Goal: Transaction & Acquisition: Purchase product/service

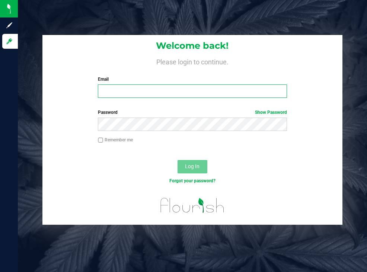
type input "[EMAIL_ADDRESS][DOMAIN_NAME]"
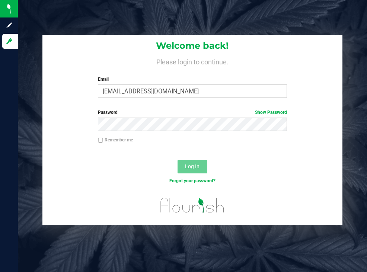
click at [306, 60] on h4 "Please login to continue." at bounding box center [192, 61] width 300 height 9
drag, startPoint x: 191, startPoint y: 163, endPoint x: 172, endPoint y: 154, distance: 21.0
click at [190, 163] on span "Log In" at bounding box center [192, 166] width 15 height 6
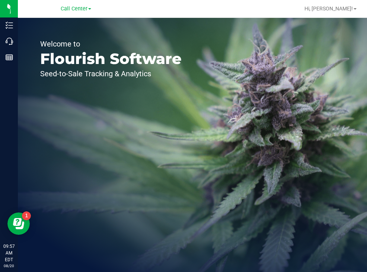
click at [189, 59] on div "Welcome to Flourish Software Seed-to-Sale Tracking & Analytics" at bounding box center [111, 145] width 186 height 254
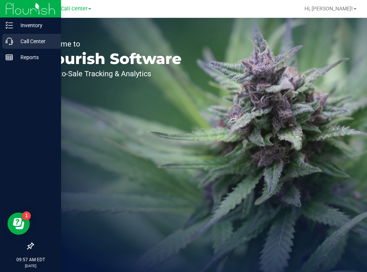
click at [23, 41] on p "Call Center" at bounding box center [35, 41] width 45 height 9
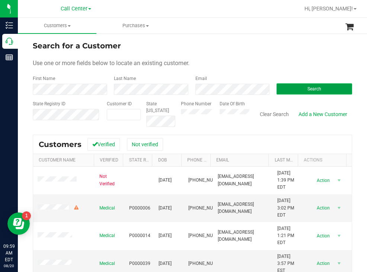
click at [289, 87] on button "Search" at bounding box center [314, 88] width 76 height 11
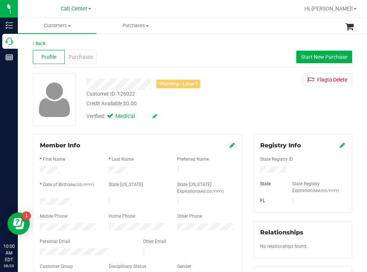
drag, startPoint x: 77, startPoint y: 199, endPoint x: 36, endPoint y: 202, distance: 40.7
click at [36, 202] on div at bounding box center [68, 202] width 69 height 9
drag, startPoint x: 286, startPoint y: 172, endPoint x: 250, endPoint y: 172, distance: 35.7
click at [254, 172] on div at bounding box center [302, 170] width 96 height 8
drag, startPoint x: 308, startPoint y: 54, endPoint x: 300, endPoint y: 54, distance: 8.6
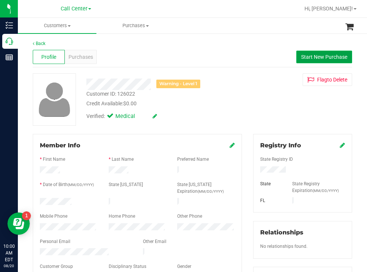
click at [308, 54] on span "Start New Purchase" at bounding box center [324, 57] width 46 height 6
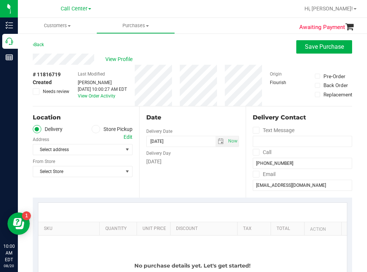
click at [99, 128] on label "Store Pickup" at bounding box center [112, 129] width 41 height 9
click at [0, 0] on input "Store Pickup" at bounding box center [0, 0] width 0 height 0
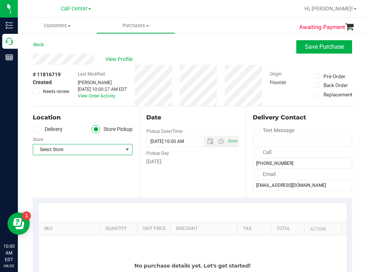
click at [83, 152] on span "Select Store" at bounding box center [78, 149] width 90 height 10
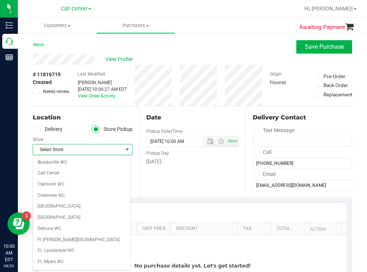
scroll to position [112, 0]
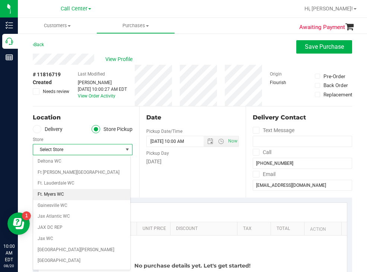
click at [59, 195] on li "Ft. Myers WC" at bounding box center [81, 194] width 97 height 11
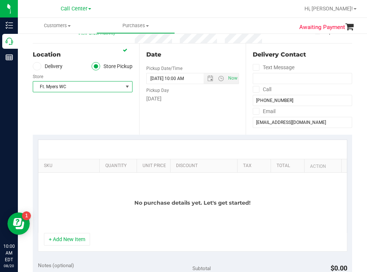
scroll to position [74, 0]
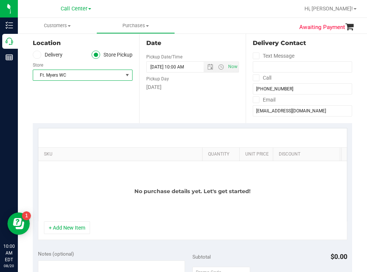
drag, startPoint x: 92, startPoint y: 151, endPoint x: 202, endPoint y: 146, distance: 109.9
click at [202, 146] on div "SKU Quantity Unit Price Discount Tax Total Action No purchase details yet. Let'…" at bounding box center [192, 174] width 309 height 93
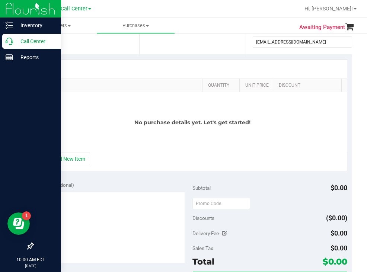
scroll to position [149, 0]
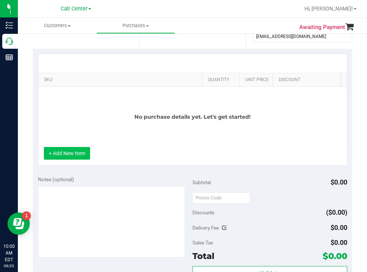
click at [70, 157] on button "+ Add New Item" at bounding box center [67, 153] width 46 height 13
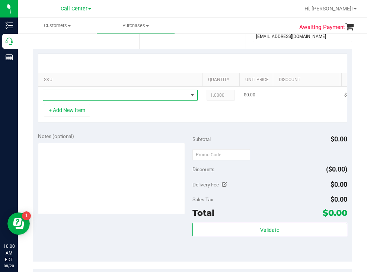
click at [83, 97] on span "NO DATA FOUND" at bounding box center [115, 95] width 145 height 10
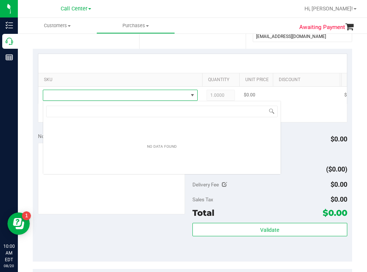
scroll to position [11, 155]
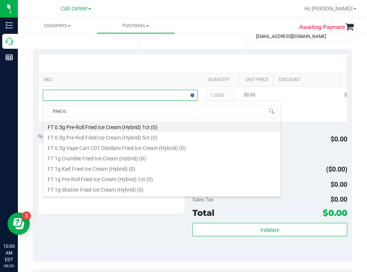
type input "fried ice"
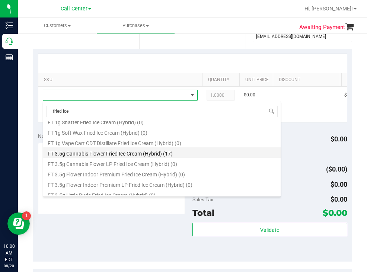
scroll to position [74, 0]
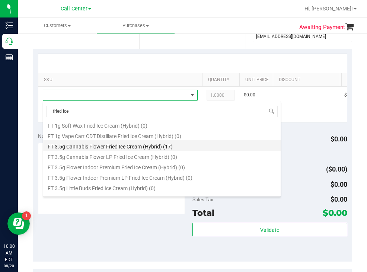
click at [116, 144] on li "FT 3.5g Cannabis Flower Fried Ice Cream (Hybrid) (17)" at bounding box center [161, 145] width 237 height 10
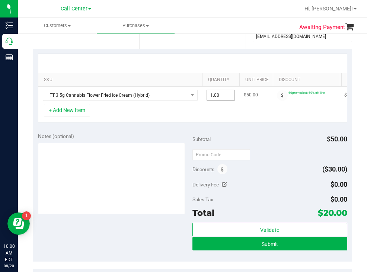
click at [225, 96] on span "1.00 1" at bounding box center [220, 95] width 28 height 11
type input "2"
type input "2.00"
click at [204, 121] on div "+ Add New Item" at bounding box center [192, 113] width 309 height 19
click at [67, 116] on button "+ Add New Item" at bounding box center [67, 110] width 46 height 13
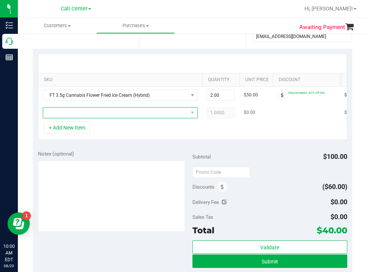
click at [67, 115] on span "NO DATA FOUND" at bounding box center [115, 113] width 145 height 10
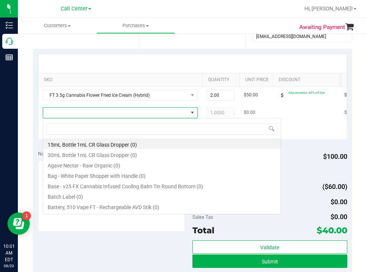
scroll to position [11, 155]
type input "don dad"
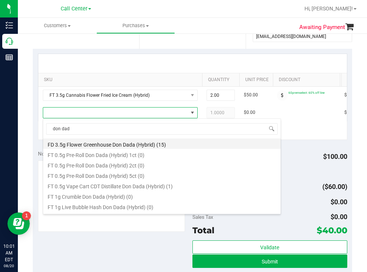
click at [154, 143] on li "FD 3.5g Flower Greenhouse Don Dada (Hybrid) (15)" at bounding box center [161, 143] width 237 height 10
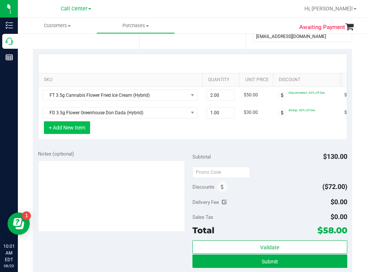
click at [77, 133] on button "+ Add New Item" at bounding box center [67, 127] width 46 height 13
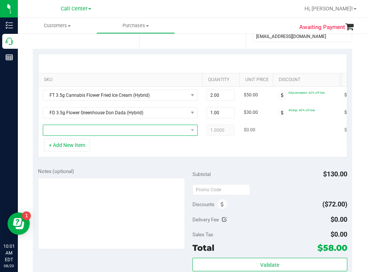
click at [83, 131] on span "NO DATA FOUND" at bounding box center [115, 130] width 145 height 10
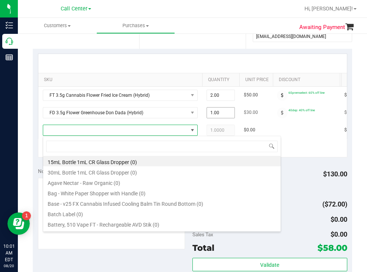
click at [227, 113] on span "1.00 1" at bounding box center [220, 112] width 28 height 11
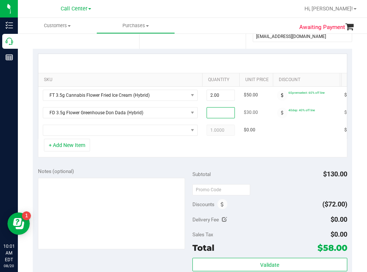
type input "2"
type input "2.00"
click at [243, 157] on div "+ Add New Item" at bounding box center [192, 148] width 309 height 19
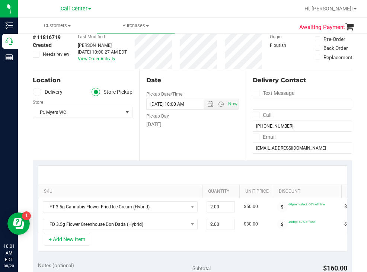
scroll to position [0, 0]
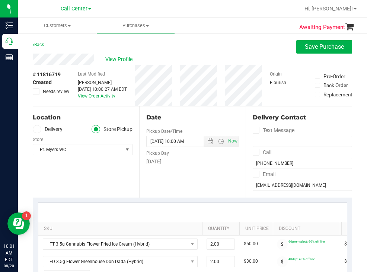
click at [180, 82] on div "# 11816719 Created Needs review Last Modified [PERSON_NAME] [DATE] 10:00:27 AM …" at bounding box center [192, 85] width 319 height 41
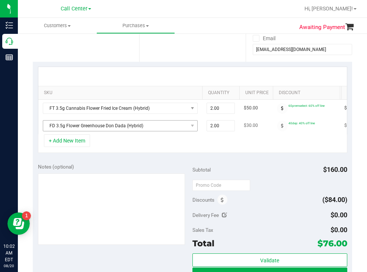
scroll to position [149, 0]
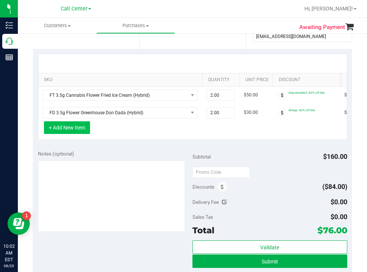
click at [74, 134] on button "+ Add New Item" at bounding box center [67, 127] width 46 height 13
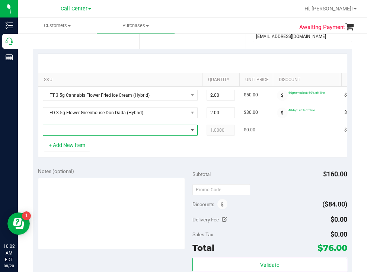
drag, startPoint x: 74, startPoint y: 137, endPoint x: 81, endPoint y: 133, distance: 8.5
click at [81, 133] on span "NO DATA FOUND" at bounding box center [115, 130] width 145 height 10
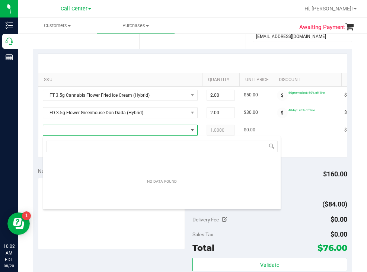
scroll to position [11, 155]
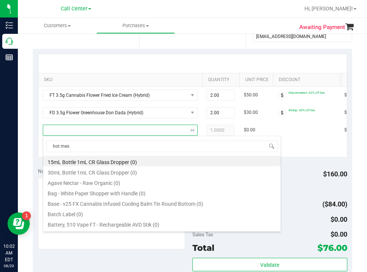
type input "hot mess"
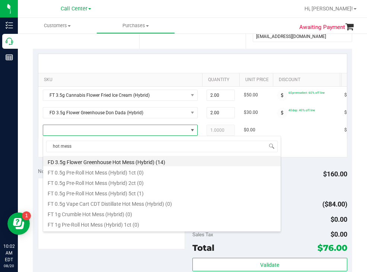
click at [158, 163] on li "FD 3.5g Flower Greenhouse Hot Mess (Hybrid) (14)" at bounding box center [161, 161] width 237 height 10
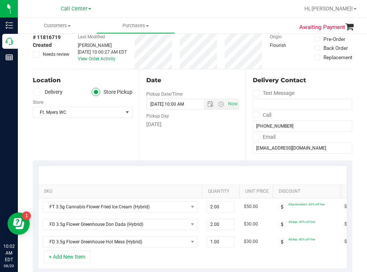
scroll to position [74, 0]
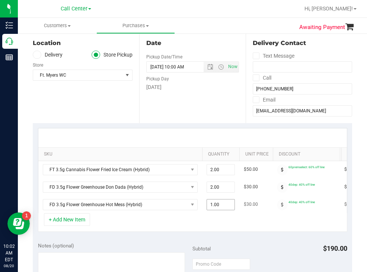
click at [223, 204] on span "1.00 1" at bounding box center [220, 204] width 28 height 11
type input "2"
type input "2.00"
click at [188, 106] on div "Date Pickup Date/Time [DATE] Now [DATE] 10:00 AM Now Pickup Day [DATE]" at bounding box center [192, 77] width 106 height 91
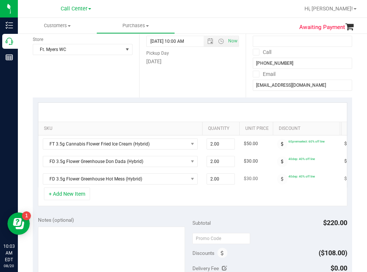
scroll to position [149, 0]
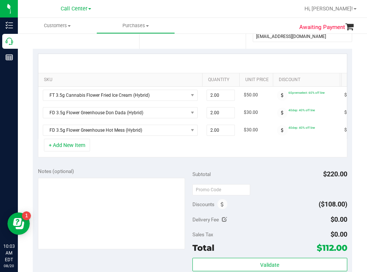
drag, startPoint x: 84, startPoint y: 150, endPoint x: 164, endPoint y: 163, distance: 81.0
click at [84, 150] on button "+ Add New Item" at bounding box center [67, 145] width 46 height 13
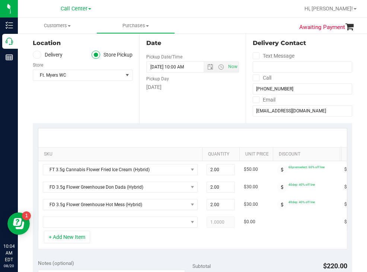
scroll to position [112, 0]
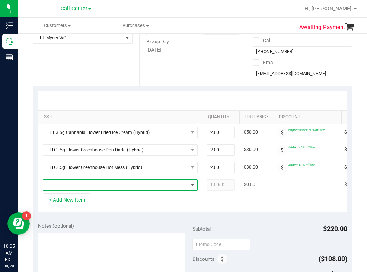
click at [72, 186] on span "NO DATA FOUND" at bounding box center [115, 185] width 145 height 10
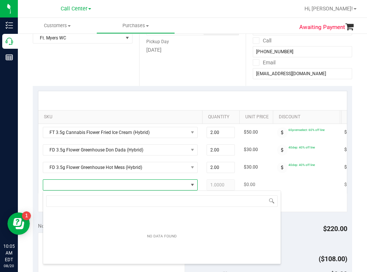
scroll to position [11, 155]
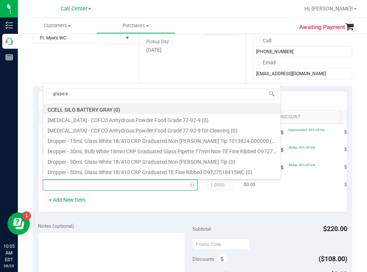
type input "grape es"
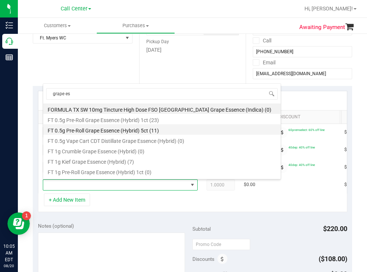
click at [123, 133] on li "FT 0.5g Pre-Roll Grape Essence (Hybrid) 5ct (11)" at bounding box center [161, 129] width 237 height 10
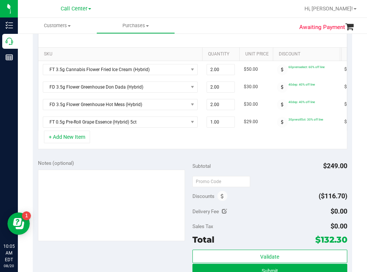
scroll to position [186, 0]
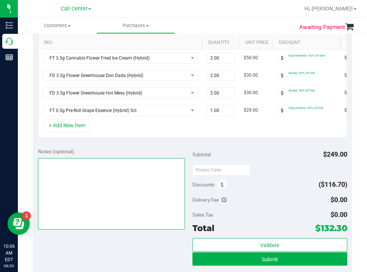
click at [98, 182] on textarea at bounding box center [111, 193] width 147 height 71
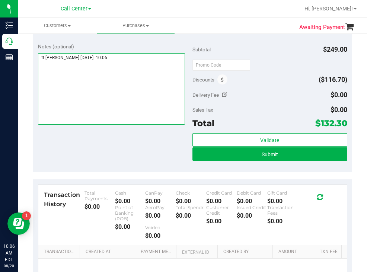
scroll to position [298, 0]
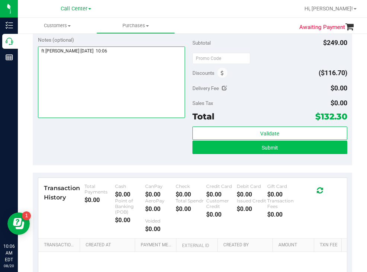
type textarea "ft [PERSON_NAME] [DATE] 10:06"
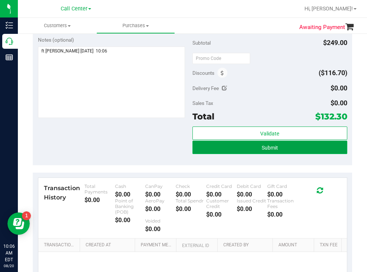
click at [234, 154] on button "Submit" at bounding box center [269, 147] width 155 height 13
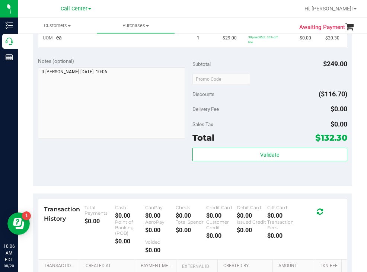
click at [189, 10] on div at bounding box center [216, 8] width 166 height 15
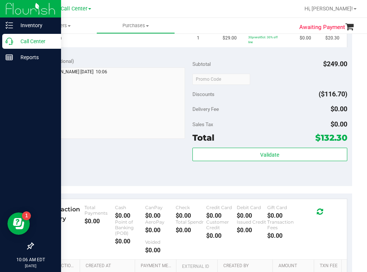
click at [44, 40] on p "Call Center" at bounding box center [35, 41] width 45 height 9
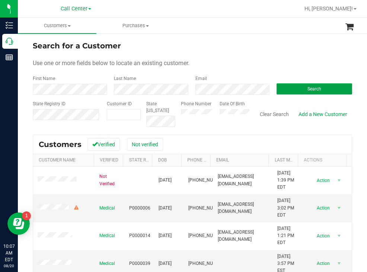
click at [291, 87] on button "Search" at bounding box center [314, 88] width 76 height 11
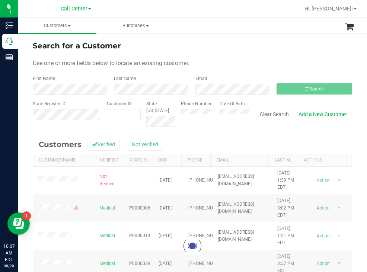
click at [238, 47] on div "Search for a Customer" at bounding box center [192, 45] width 319 height 11
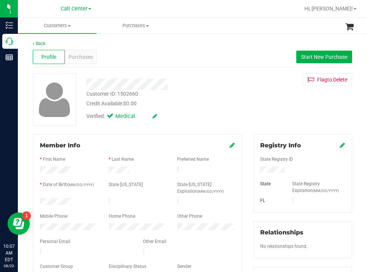
drag, startPoint x: 81, startPoint y: 200, endPoint x: 36, endPoint y: 202, distance: 45.4
click at [36, 202] on div at bounding box center [68, 202] width 69 height 9
drag, startPoint x: 289, startPoint y: 168, endPoint x: 253, endPoint y: 167, distance: 36.5
click at [254, 167] on div at bounding box center [302, 170] width 96 height 8
drag, startPoint x: 249, startPoint y: 105, endPoint x: 156, endPoint y: 63, distance: 102.4
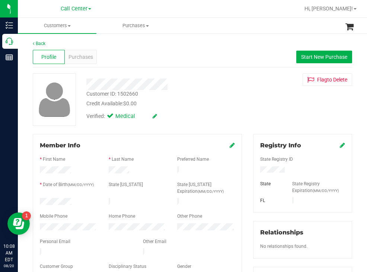
click at [246, 105] on div "Customer ID: 1502660 Credit Available: $0.00 Verified: Medical Flag to [GEOGRAP…" at bounding box center [192, 99] width 330 height 52
click at [89, 55] on span "Purchases" at bounding box center [80, 57] width 25 height 8
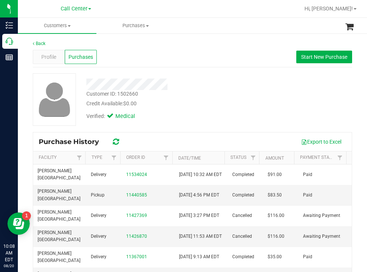
click at [203, 96] on div "Customer ID: 1502660 Credit Available: $0.00" at bounding box center [163, 98] width 165 height 17
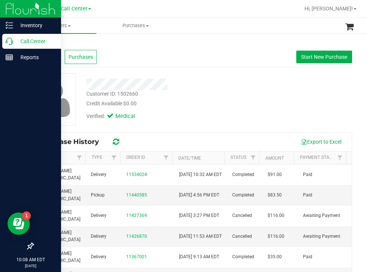
click at [20, 39] on p "Call Center" at bounding box center [35, 41] width 45 height 9
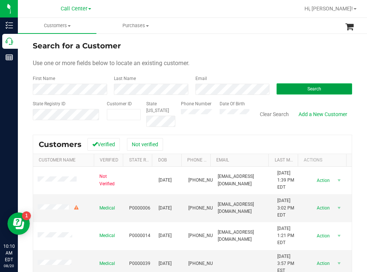
click at [311, 85] on button "Search" at bounding box center [314, 88] width 76 height 11
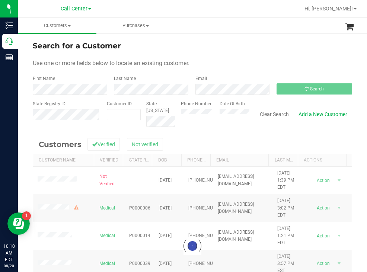
drag, startPoint x: 263, startPoint y: 52, endPoint x: 254, endPoint y: 50, distance: 9.5
click at [263, 52] on form "Search for a Customer Use one or more fields below to locate an existing custom…" at bounding box center [192, 83] width 319 height 87
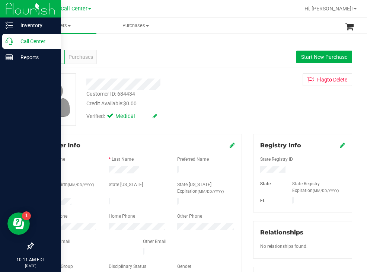
click at [19, 41] on p "Call Center" at bounding box center [35, 41] width 45 height 9
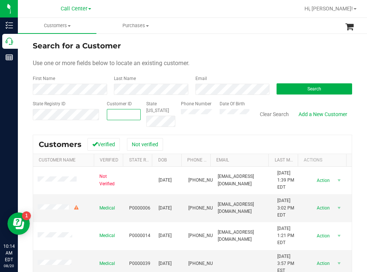
paste input "1585815"
type input "1585815"
click at [295, 92] on button "Search" at bounding box center [314, 88] width 76 height 11
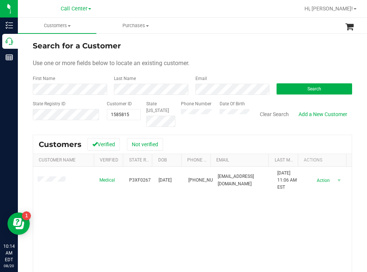
click at [262, 36] on div "Search for a Customer Use one or more fields below to locate an existing custom…" at bounding box center [192, 199] width 349 height 332
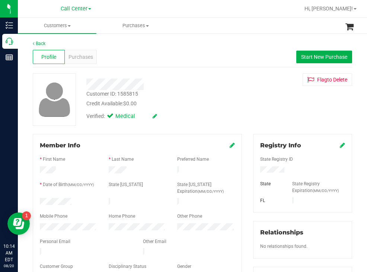
click at [38, 226] on div at bounding box center [68, 227] width 69 height 9
click at [73, 214] on div "Mobile Phone" at bounding box center [68, 217] width 69 height 9
drag, startPoint x: 74, startPoint y: 200, endPoint x: 36, endPoint y: 199, distance: 37.2
click at [36, 199] on div at bounding box center [68, 202] width 69 height 9
click at [257, 170] on div at bounding box center [302, 170] width 96 height 8
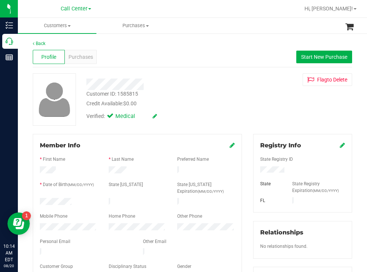
click at [232, 98] on div "Customer ID: 1585815 Credit Available: $0.00" at bounding box center [163, 98] width 165 height 17
click at [35, 226] on div at bounding box center [68, 227] width 69 height 9
click at [81, 57] on span "Purchases" at bounding box center [80, 57] width 25 height 8
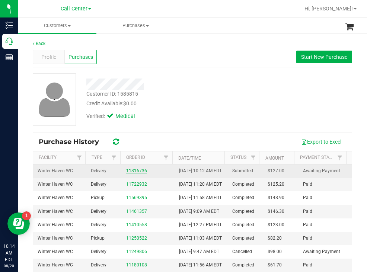
click at [137, 173] on link "11816736" at bounding box center [136, 170] width 21 height 5
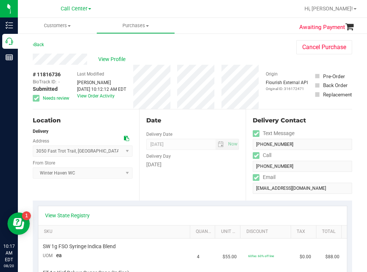
drag, startPoint x: 177, startPoint y: 39, endPoint x: 172, endPoint y: 38, distance: 5.1
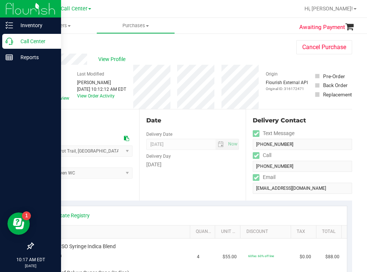
click at [32, 40] on p "Call Center" at bounding box center [35, 41] width 45 height 9
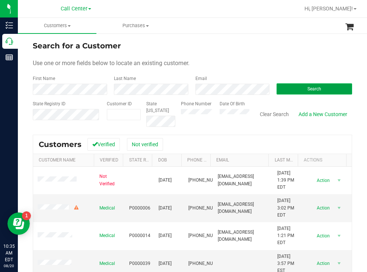
click at [290, 85] on button "Search" at bounding box center [314, 88] width 76 height 11
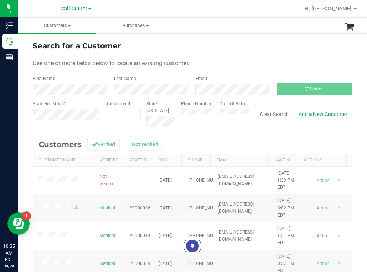
click at [223, 48] on div "Search for a Customer" at bounding box center [192, 45] width 319 height 11
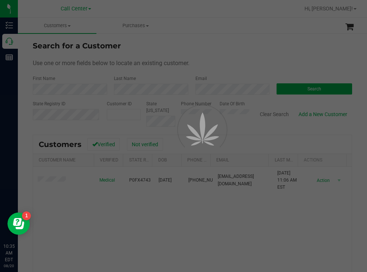
drag, startPoint x: 224, startPoint y: 57, endPoint x: 218, endPoint y: 57, distance: 6.3
click at [224, 57] on div at bounding box center [183, 136] width 367 height 272
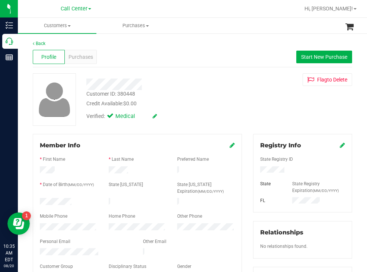
drag, startPoint x: 76, startPoint y: 200, endPoint x: 38, endPoint y: 201, distance: 37.6
click at [38, 201] on div at bounding box center [68, 202] width 69 height 9
click at [257, 171] on div at bounding box center [302, 170] width 96 height 8
click at [312, 56] on span "Start New Purchase" at bounding box center [324, 57] width 46 height 6
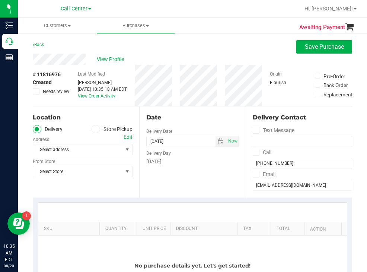
click at [172, 53] on div "Back Save Purchase" at bounding box center [192, 46] width 319 height 13
click at [95, 129] on icon at bounding box center [96, 129] width 4 height 0
click at [0, 0] on input "Store Pickup" at bounding box center [0, 0] width 0 height 0
click at [78, 149] on span "Select Store" at bounding box center [78, 149] width 90 height 10
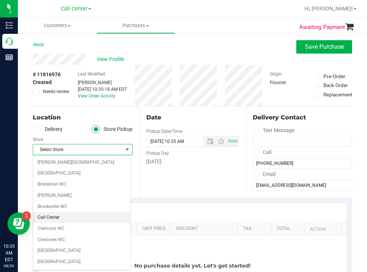
click at [53, 219] on li "Call Center" at bounding box center [81, 217] width 97 height 11
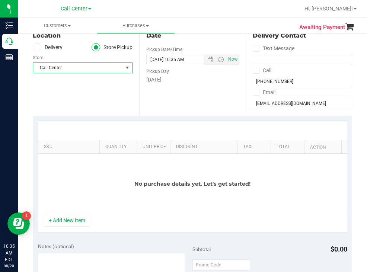
scroll to position [149, 0]
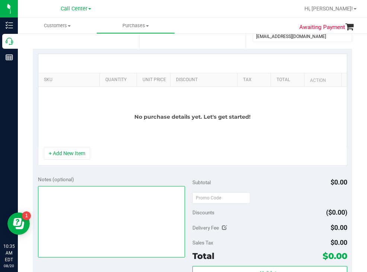
click at [84, 205] on textarea at bounding box center [111, 221] width 147 height 71
click at [93, 201] on textarea at bounding box center [111, 221] width 147 height 71
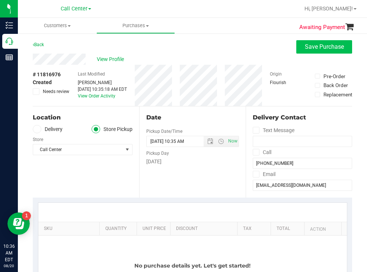
type textarea "cxl [PERSON_NAME] [DATE] 10:36"
click at [311, 46] on span "Save Purchase" at bounding box center [324, 46] width 39 height 7
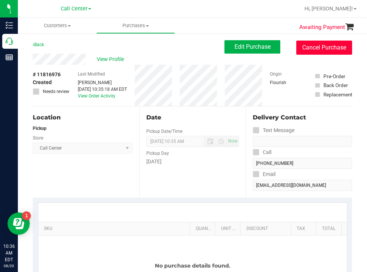
click at [314, 51] on button "Cancel Purchase" at bounding box center [324, 48] width 56 height 14
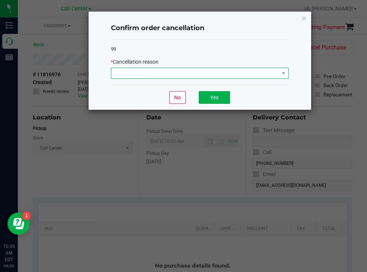
click at [157, 74] on span at bounding box center [195, 73] width 168 height 10
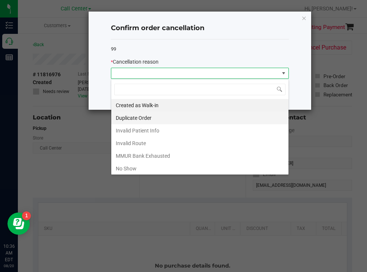
scroll to position [37, 0]
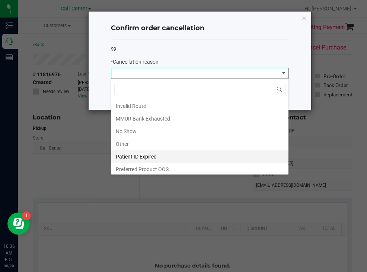
click at [150, 155] on li "Patient ID Expired" at bounding box center [199, 156] width 177 height 13
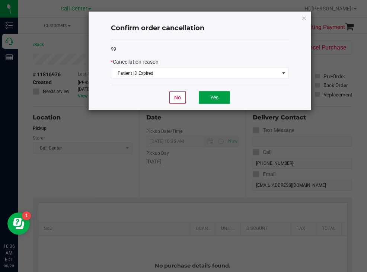
click at [212, 95] on button "Yes" at bounding box center [214, 97] width 31 height 13
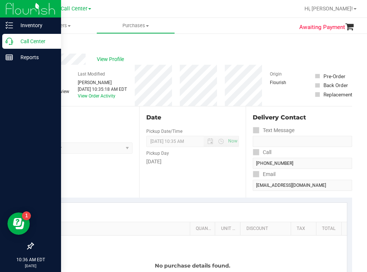
click at [30, 41] on p "Call Center" at bounding box center [35, 41] width 45 height 9
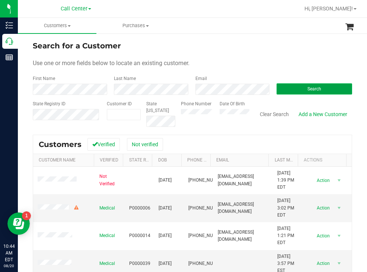
click at [283, 87] on button "Search" at bounding box center [314, 88] width 76 height 11
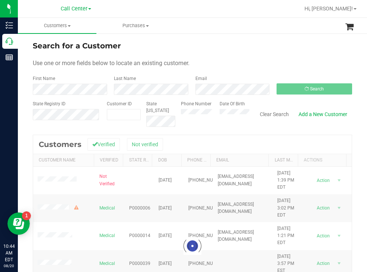
click at [206, 52] on form "Search for a Customer Use one or more fields below to locate an existing custom…" at bounding box center [192, 83] width 319 height 87
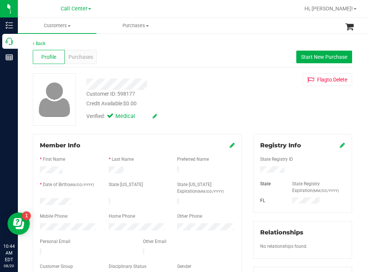
drag, startPoint x: 76, startPoint y: 197, endPoint x: 39, endPoint y: 201, distance: 37.1
click at [39, 201] on div at bounding box center [68, 202] width 69 height 9
drag, startPoint x: 283, startPoint y: 170, endPoint x: 255, endPoint y: 169, distance: 27.9
click at [255, 169] on div at bounding box center [302, 170] width 96 height 8
click at [191, 97] on div "Customer ID: 598177 Credit Available: $0.00" at bounding box center [163, 98] width 165 height 17
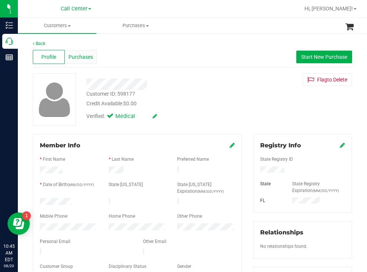
click at [79, 57] on span "Purchases" at bounding box center [80, 57] width 25 height 8
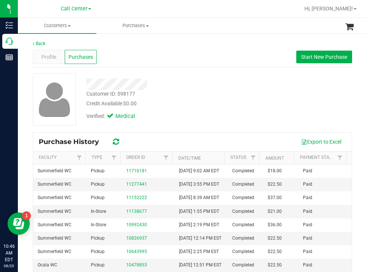
click at [248, 103] on div "Customer ID: 598177 Credit Available: $0.00 Verified: Medical" at bounding box center [192, 99] width 330 height 52
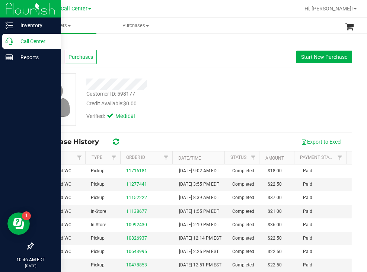
click at [25, 41] on p "Call Center" at bounding box center [35, 41] width 45 height 9
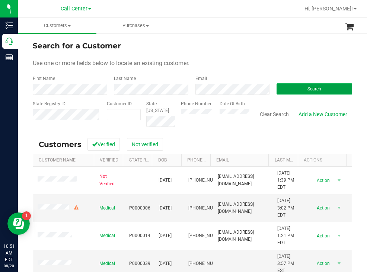
drag, startPoint x: 275, startPoint y: 92, endPoint x: 263, endPoint y: 83, distance: 14.8
click at [276, 92] on button "Search" at bounding box center [314, 88] width 76 height 11
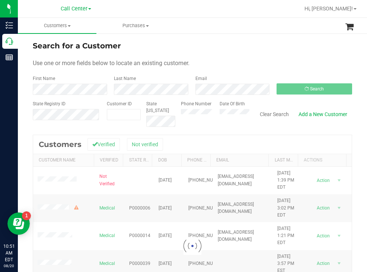
click at [231, 42] on div "Search for a Customer" at bounding box center [192, 45] width 319 height 11
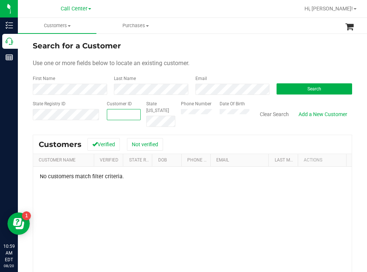
paste input "1404588"
type input "1404588"
click at [281, 90] on button "Search" at bounding box center [314, 88] width 76 height 11
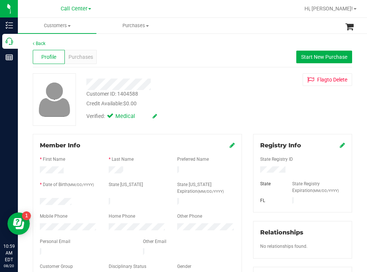
click at [256, 169] on div at bounding box center [302, 170] width 96 height 8
click at [248, 91] on div "Customer ID: 1404588 Credit Available: $0.00 Verified: Medical Flag to [GEOGRAP…" at bounding box center [192, 99] width 330 height 52
drag, startPoint x: 79, startPoint y: 201, endPoint x: 39, endPoint y: 199, distance: 40.6
click at [39, 199] on div at bounding box center [68, 202] width 69 height 9
click at [216, 109] on div "Verified: Medical" at bounding box center [163, 116] width 165 height 16
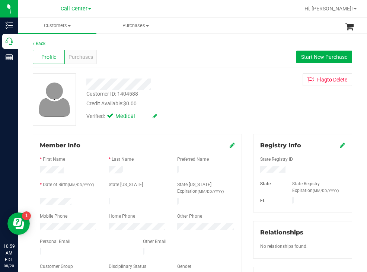
click at [33, 228] on div "Member Info * First Name * Last Name Preferred Name * Date of Birth (MM/DD/YYYY…" at bounding box center [137, 212] width 209 height 156
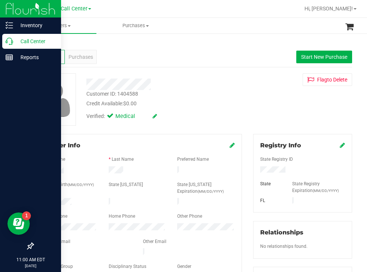
click at [19, 42] on p "Call Center" at bounding box center [35, 41] width 45 height 9
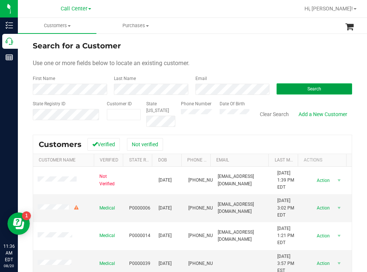
click at [289, 92] on button "Search" at bounding box center [314, 88] width 76 height 11
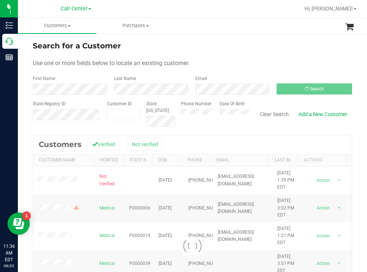
click at [237, 52] on form "Search for a Customer Use one or more fields below to locate an existing custom…" at bounding box center [192, 83] width 319 height 87
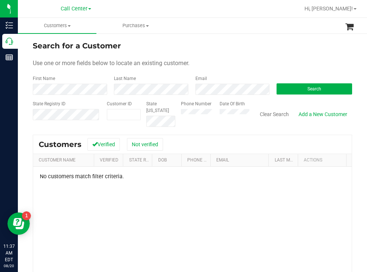
click at [232, 47] on div "Search for a Customer" at bounding box center [192, 45] width 319 height 11
click at [290, 88] on button "Search" at bounding box center [314, 88] width 76 height 11
click at [217, 116] on div "Phone Number Date Of Birth" at bounding box center [212, 113] width 74 height 26
paste input "770421"
type input "770421"
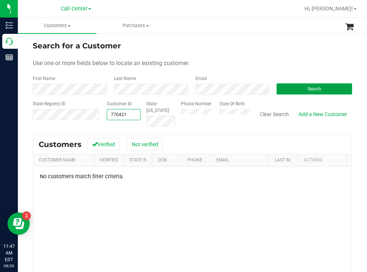
type input "770421"
click at [285, 86] on button "Search" at bounding box center [314, 88] width 76 height 11
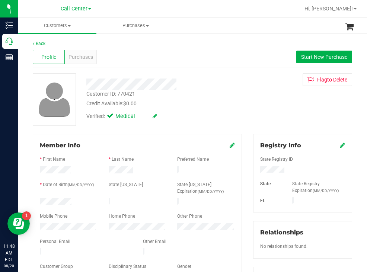
drag, startPoint x: 292, startPoint y: 170, endPoint x: 249, endPoint y: 166, distance: 43.4
click at [249, 166] on div "Registry Info State Registry ID State State Registry Expiration (MM/DD/YYYY) [G…" at bounding box center [302, 273] width 110 height 278
click at [226, 109] on div "Verified: Medical" at bounding box center [163, 116] width 165 height 16
click at [41, 199] on div at bounding box center [68, 202] width 69 height 9
click at [238, 110] on div "Verified: Medical" at bounding box center [163, 116] width 165 height 16
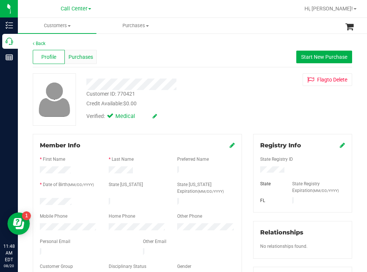
click at [83, 53] on span "Purchases" at bounding box center [80, 57] width 25 height 8
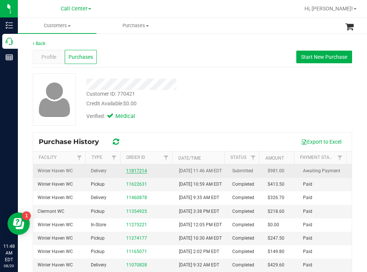
click at [138, 173] on link "11817214" at bounding box center [136, 170] width 21 height 5
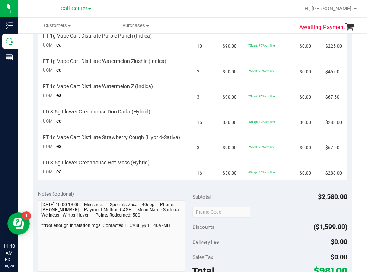
scroll to position [223, 0]
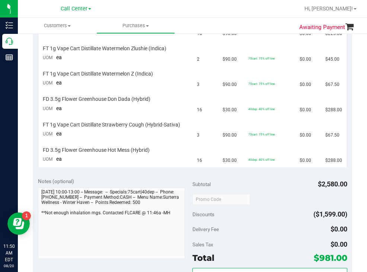
click at [228, 5] on div at bounding box center [216, 8] width 166 height 15
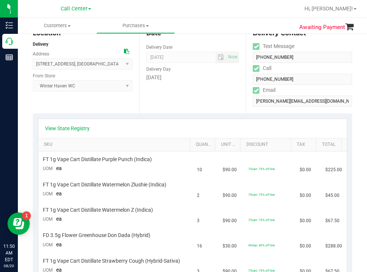
scroll to position [37, 0]
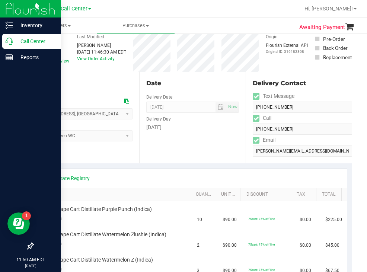
click at [35, 41] on p "Call Center" at bounding box center [35, 41] width 45 height 9
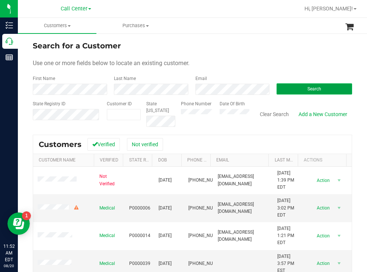
click at [283, 90] on button "Search" at bounding box center [314, 88] width 76 height 11
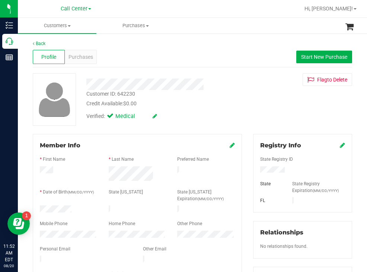
click at [41, 208] on div at bounding box center [68, 209] width 69 height 9
click at [256, 170] on div at bounding box center [302, 170] width 96 height 8
click at [225, 101] on div "Credit Available: $0.00" at bounding box center [163, 104] width 154 height 8
drag, startPoint x: 235, startPoint y: 95, endPoint x: 231, endPoint y: 90, distance: 6.9
click at [235, 95] on div "Customer ID: 642230 Credit Available: $0.00" at bounding box center [163, 98] width 165 height 17
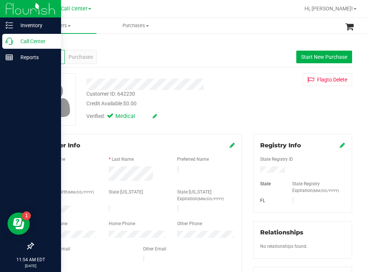
click at [37, 36] on div "Call Center" at bounding box center [31, 41] width 59 height 15
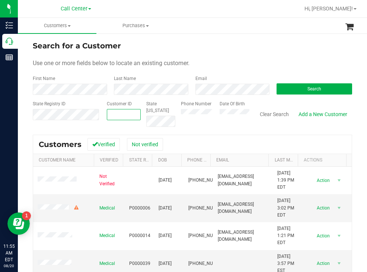
paste input "1618499"
type input "1618499"
click at [299, 87] on button "Search" at bounding box center [314, 88] width 76 height 11
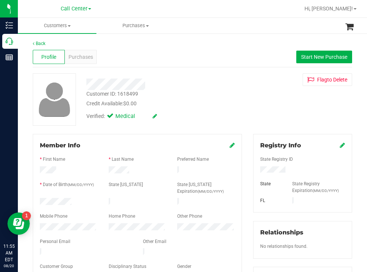
click at [40, 200] on div at bounding box center [68, 202] width 69 height 9
click at [256, 169] on div at bounding box center [302, 170] width 96 height 8
click at [199, 104] on div "Credit Available: $0.00" at bounding box center [163, 104] width 154 height 8
click at [212, 101] on div "Credit Available: $0.00" at bounding box center [163, 104] width 154 height 8
click at [39, 223] on div at bounding box center [68, 227] width 69 height 9
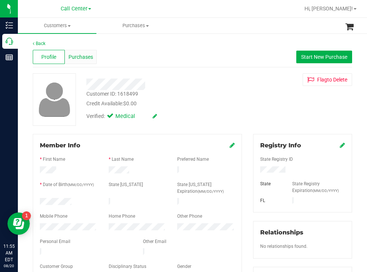
click at [82, 57] on span "Purchases" at bounding box center [80, 57] width 25 height 8
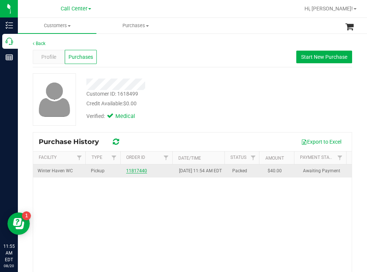
click at [129, 173] on link "11817440" at bounding box center [136, 170] width 21 height 5
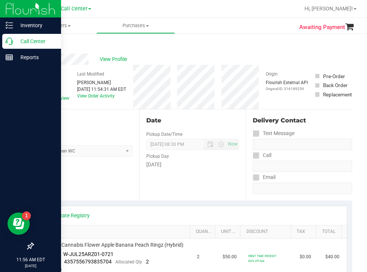
click at [41, 41] on p "Call Center" at bounding box center [35, 41] width 45 height 9
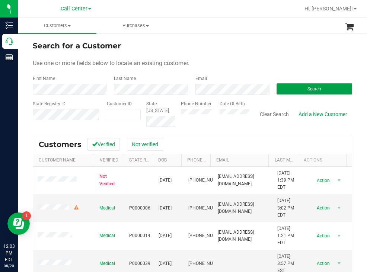
click at [293, 92] on button "Search" at bounding box center [314, 88] width 76 height 11
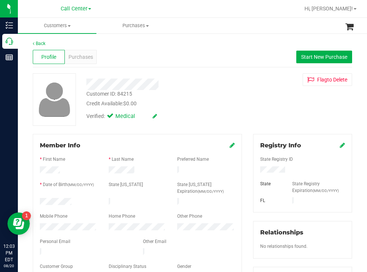
click at [41, 199] on div at bounding box center [68, 202] width 69 height 9
drag, startPoint x: 285, startPoint y: 173, endPoint x: 244, endPoint y: 169, distance: 40.8
click at [257, 84] on div "Customer ID: 84215 Credit Available: $0.00 Verified: Medical Flag to [GEOGRAPHI…" at bounding box center [192, 99] width 330 height 52
click at [79, 58] on span "Purchases" at bounding box center [80, 57] width 25 height 8
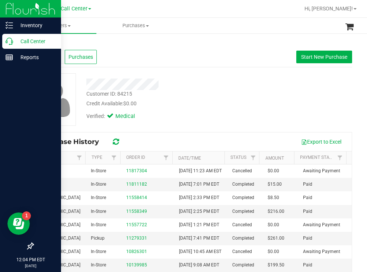
click at [24, 42] on p "Call Center" at bounding box center [35, 41] width 45 height 9
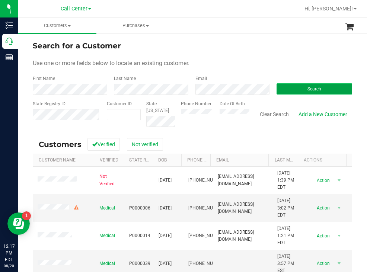
click at [294, 90] on button "Search" at bounding box center [314, 88] width 76 height 11
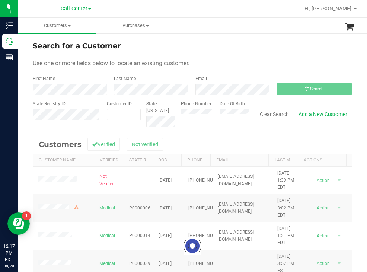
click at [255, 50] on div "Search for a Customer" at bounding box center [192, 45] width 319 height 11
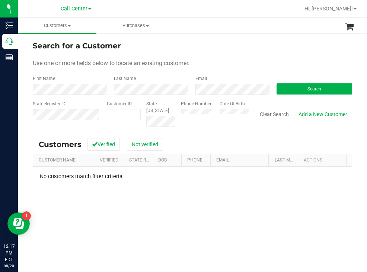
click at [211, 113] on div "Phone Number Date Of Birth" at bounding box center [212, 113] width 74 height 26
paste input "37030"
type input "37030"
click at [295, 88] on button "Search" at bounding box center [314, 88] width 76 height 11
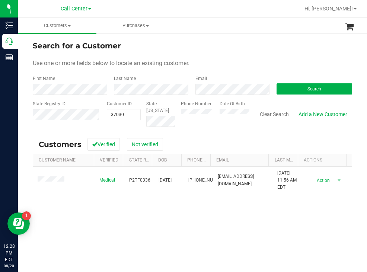
click at [234, 45] on div "Search for a Customer" at bounding box center [192, 45] width 319 height 11
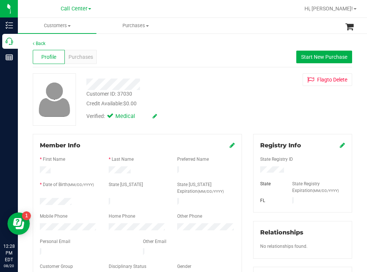
drag, startPoint x: 79, startPoint y: 202, endPoint x: 38, endPoint y: 198, distance: 41.1
click at [38, 198] on div at bounding box center [68, 202] width 69 height 9
drag, startPoint x: 292, startPoint y: 169, endPoint x: 254, endPoint y: 168, distance: 37.6
click at [254, 168] on div at bounding box center [302, 170] width 96 height 8
click at [213, 103] on div "Credit Available: $0.00" at bounding box center [163, 104] width 154 height 8
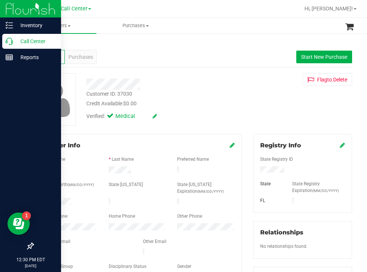
click at [37, 39] on p "Call Center" at bounding box center [35, 41] width 45 height 9
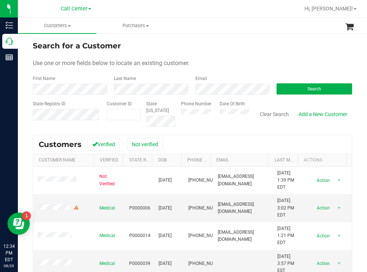
click at [295, 83] on div "Search" at bounding box center [311, 85] width 81 height 20
click at [215, 115] on div "Phone Number Date Of Birth" at bounding box center [212, 113] width 74 height 26
click at [287, 91] on button "Search" at bounding box center [314, 88] width 76 height 11
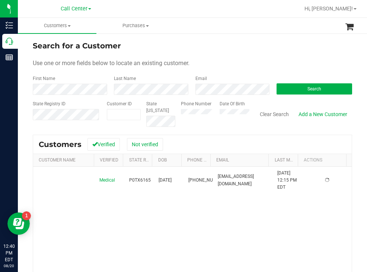
click at [273, 60] on div "Use one or more fields below to locate an existing customer." at bounding box center [192, 63] width 319 height 9
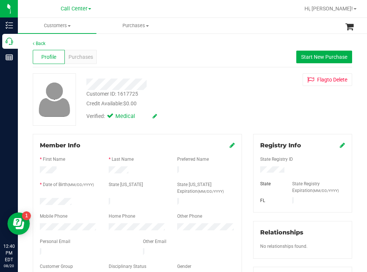
drag, startPoint x: 79, startPoint y: 201, endPoint x: 35, endPoint y: 199, distance: 43.2
click at [35, 199] on div at bounding box center [68, 202] width 69 height 9
drag, startPoint x: 285, startPoint y: 170, endPoint x: 249, endPoint y: 167, distance: 36.2
click at [249, 167] on div "Registry Info State Registry ID State State Registry Expiration (MM/DD/YYYY) [G…" at bounding box center [302, 273] width 110 height 278
click at [182, 114] on div "Verified: Medical" at bounding box center [163, 116] width 165 height 16
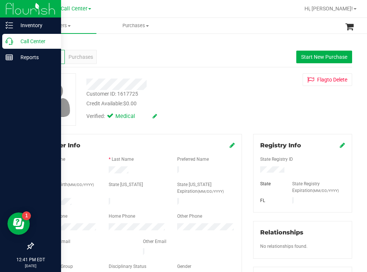
click at [32, 42] on p "Call Center" at bounding box center [35, 41] width 45 height 9
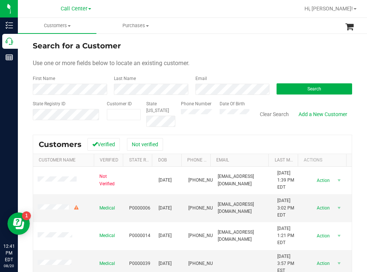
click at [231, 51] on div "Search for a Customer" at bounding box center [192, 45] width 319 height 11
click at [285, 89] on button "Search" at bounding box center [314, 88] width 76 height 11
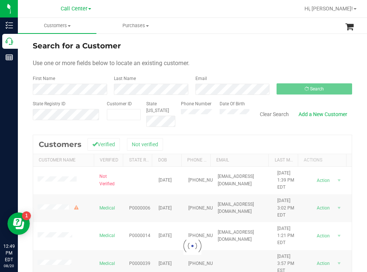
click at [218, 48] on div "Search for a Customer" at bounding box center [192, 45] width 319 height 11
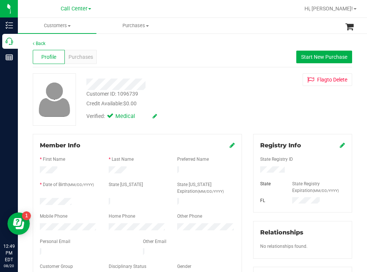
click at [41, 201] on div at bounding box center [68, 202] width 69 height 9
drag, startPoint x: 288, startPoint y: 169, endPoint x: 256, endPoint y: 172, distance: 31.7
click at [254, 172] on div at bounding box center [302, 170] width 96 height 8
click at [199, 107] on div "Customer ID: 1096739 Credit Available: $0.00 Verified: Medical" at bounding box center [163, 98] width 165 height 51
click at [303, 59] on span "Start New Purchase" at bounding box center [324, 57] width 46 height 6
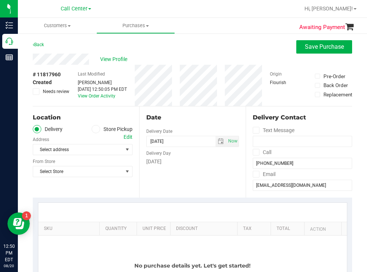
click at [98, 129] on span at bounding box center [96, 129] width 9 height 9
click at [0, 0] on input "Store Pickup" at bounding box center [0, 0] width 0 height 0
click at [84, 149] on span "Select Store" at bounding box center [78, 149] width 90 height 10
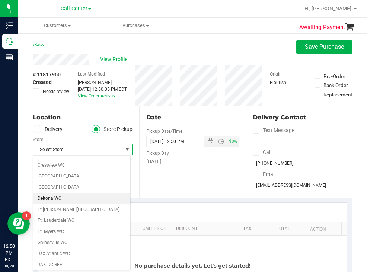
scroll to position [112, 0]
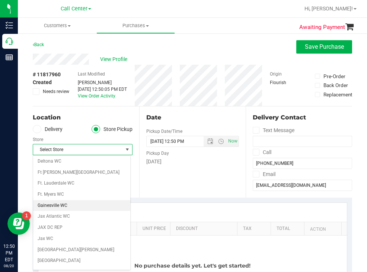
click at [60, 204] on li "Gainesville WC" at bounding box center [81, 205] width 97 height 11
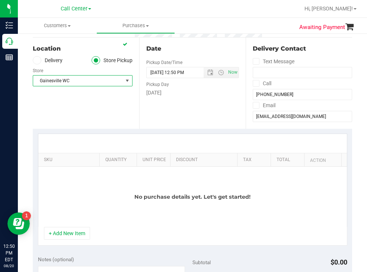
scroll to position [74, 0]
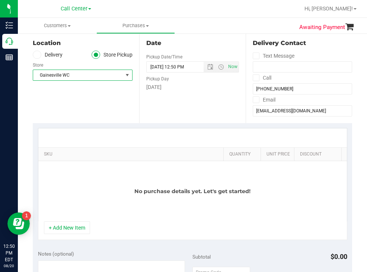
drag, startPoint x: 93, startPoint y: 151, endPoint x: 239, endPoint y: 144, distance: 146.4
click at [239, 144] on div "SKU Quantity Unit Price Discount Tax Total Action No purchase details yet. Let'…" at bounding box center [192, 174] width 309 height 93
click at [61, 233] on button "+ Add New Item" at bounding box center [67, 227] width 46 height 13
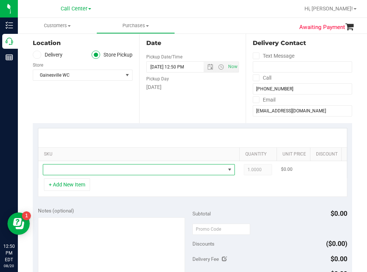
click at [78, 168] on span "NO DATA FOUND" at bounding box center [134, 169] width 182 height 10
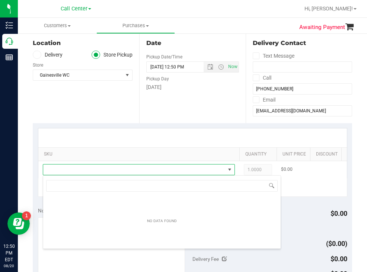
scroll to position [11, 192]
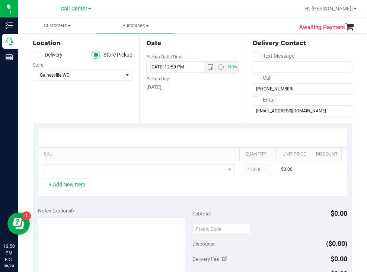
click at [78, 103] on div "Location Delivery Store Pickup Store [GEOGRAPHIC_DATA] WC Select Store [PERSON_…" at bounding box center [86, 77] width 106 height 91
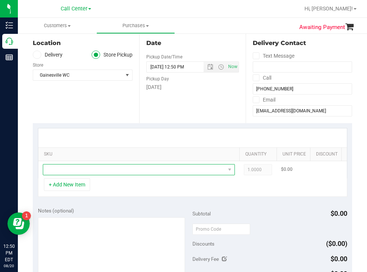
click at [105, 169] on span "NO DATA FOUND" at bounding box center [134, 169] width 182 height 10
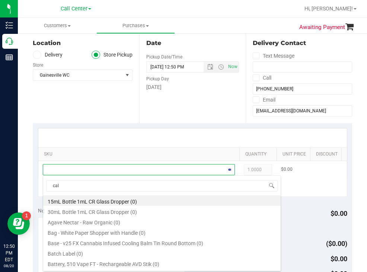
type input "calm"
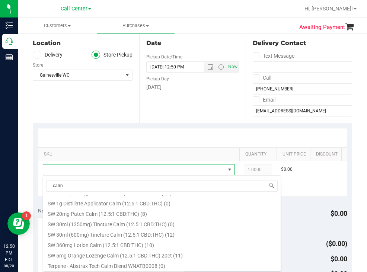
scroll to position [186, 0]
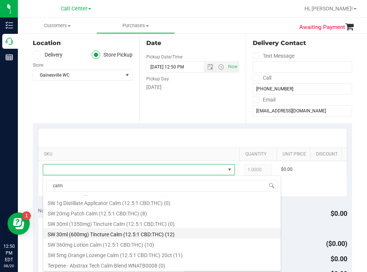
click at [143, 234] on li "SW 30ml (600mg) Tincture Calm (12.5:1 CBD:THC) (12)" at bounding box center [161, 233] width 237 height 10
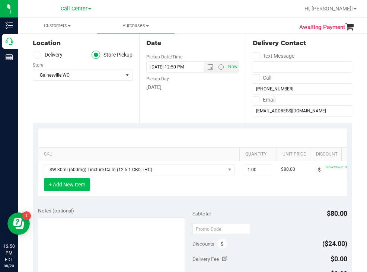
click at [75, 191] on button "+ Add New Item" at bounding box center [67, 184] width 46 height 13
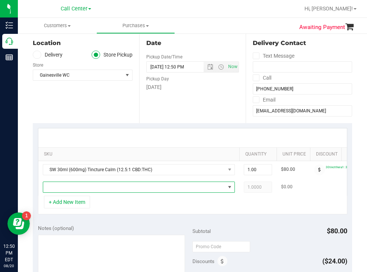
click at [76, 189] on span "NO DATA FOUND" at bounding box center [134, 187] width 182 height 10
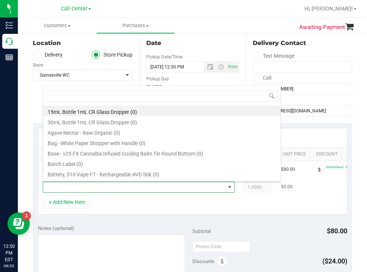
scroll to position [11, 192]
type input "serene"
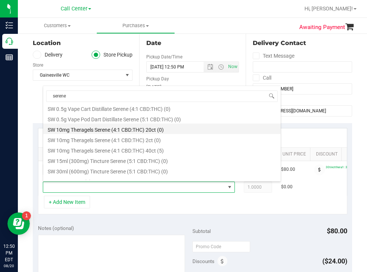
scroll to position [186, 0]
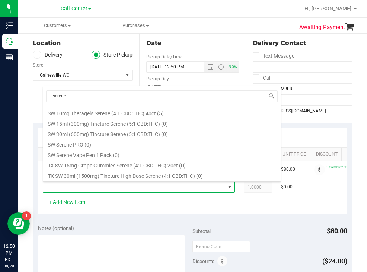
click at [150, 136] on li "SW 30ml (600mg) Tincture Serene (5:1 CBD:THC) (0)" at bounding box center [161, 133] width 237 height 10
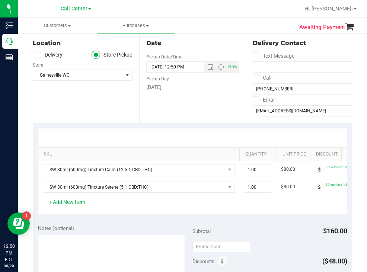
scroll to position [0, 145]
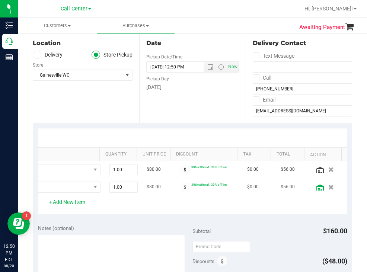
click at [316, 187] on icon at bounding box center [319, 188] width 7 height 6
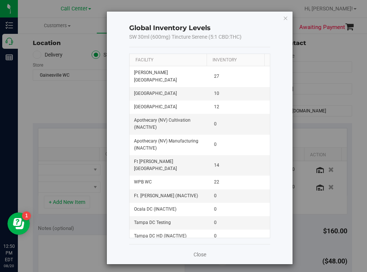
click at [172, 63] on th "Facility" at bounding box center [167, 60] width 77 height 13
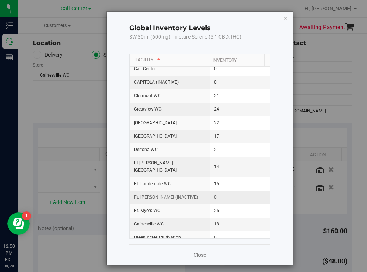
scroll to position [186, 0]
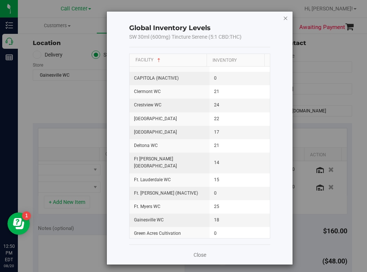
click at [283, 19] on icon "button" at bounding box center [285, 17] width 5 height 9
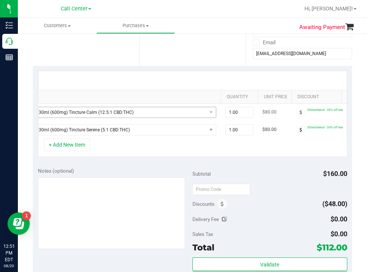
scroll to position [149, 0]
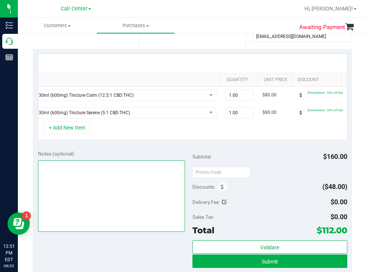
click at [93, 189] on textarea at bounding box center [111, 195] width 147 height 71
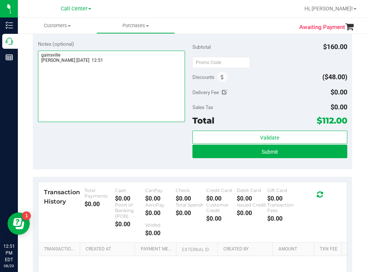
scroll to position [260, 0]
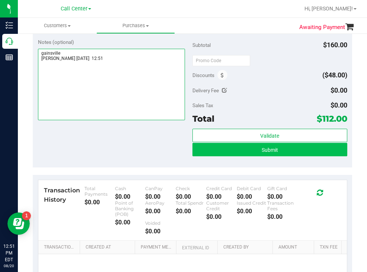
type textarea "gainsville [PERSON_NAME] [DATE] 12:51"
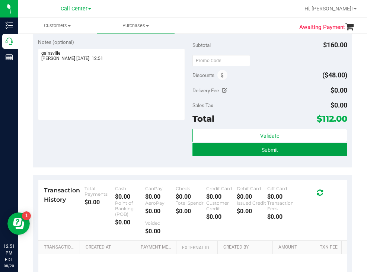
click at [217, 152] on button "Submit" at bounding box center [269, 149] width 155 height 13
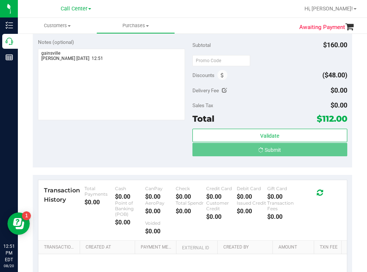
scroll to position [0, 0]
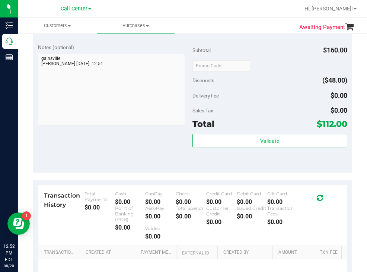
click at [170, 168] on div "Notes (optional) Subtotal $160.00 Discounts ($48.00) Delivery Fee $0.00 Sales T…" at bounding box center [192, 106] width 319 height 134
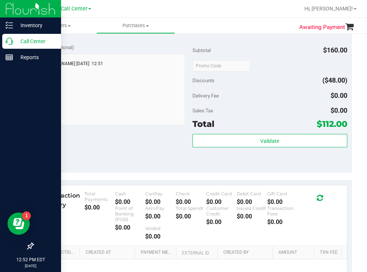
click at [24, 42] on p "Call Center" at bounding box center [35, 41] width 45 height 9
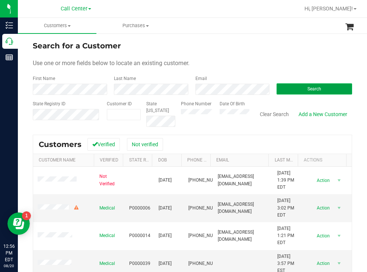
click at [299, 84] on button "Search" at bounding box center [314, 88] width 76 height 11
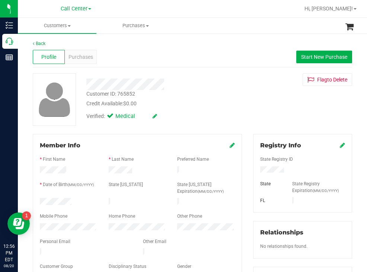
drag, startPoint x: 74, startPoint y: 199, endPoint x: 37, endPoint y: 198, distance: 36.5
click at [37, 198] on div at bounding box center [68, 202] width 69 height 9
drag, startPoint x: 281, startPoint y: 171, endPoint x: 253, endPoint y: 172, distance: 27.2
click at [254, 172] on div at bounding box center [302, 170] width 96 height 8
click at [201, 121] on div "Verified: Medical" at bounding box center [163, 116] width 165 height 16
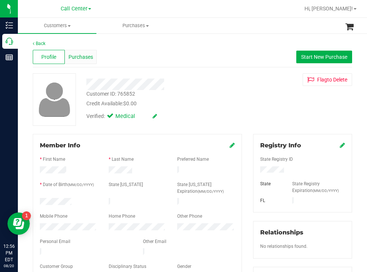
click at [83, 57] on span "Purchases" at bounding box center [80, 57] width 25 height 8
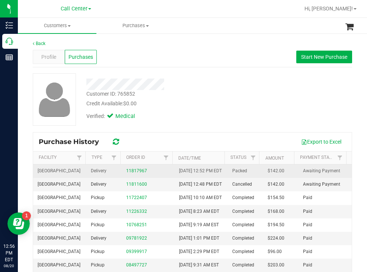
click at [132, 172] on div "11817967" at bounding box center [148, 170] width 44 height 7
click at [132, 173] on link "11817967" at bounding box center [136, 170] width 21 height 5
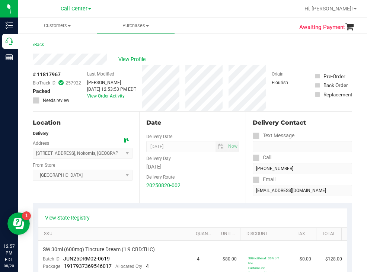
click at [138, 60] on span "View Profile" at bounding box center [133, 59] width 30 height 8
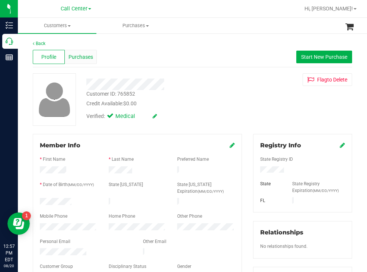
click at [87, 54] on span "Purchases" at bounding box center [80, 57] width 25 height 8
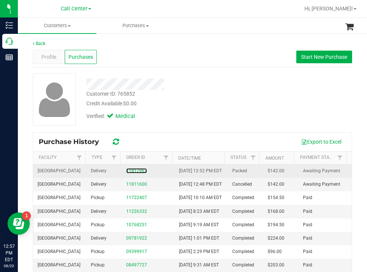
drag, startPoint x: 137, startPoint y: 175, endPoint x: 138, endPoint y: 171, distance: 4.0
click at [137, 173] on link "11817967" at bounding box center [136, 170] width 21 height 5
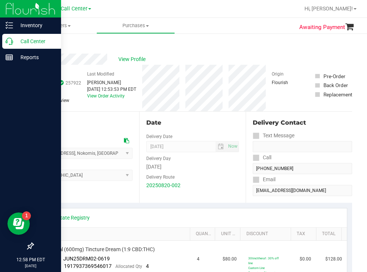
click at [36, 43] on p "Call Center" at bounding box center [35, 41] width 45 height 9
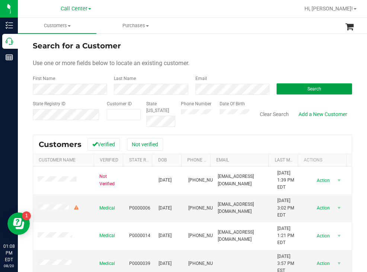
click at [297, 84] on button "Search" at bounding box center [314, 88] width 76 height 11
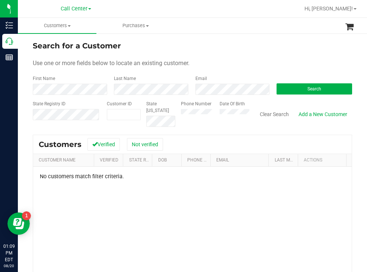
click at [209, 115] on div "Phone Number Date Of Birth" at bounding box center [212, 113] width 74 height 26
click at [290, 90] on button "Search" at bounding box center [314, 88] width 76 height 11
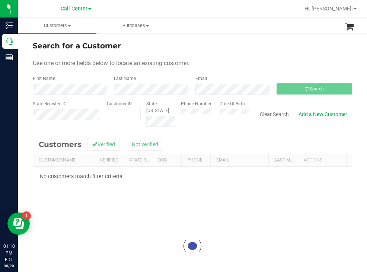
click at [228, 38] on div "Search for a Customer Use one or more fields below to locate an existing custom…" at bounding box center [192, 199] width 349 height 332
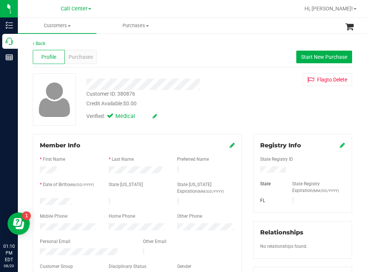
drag, startPoint x: 76, startPoint y: 197, endPoint x: 39, endPoint y: 199, distance: 36.9
click at [39, 199] on div at bounding box center [68, 202] width 69 height 9
drag, startPoint x: 282, startPoint y: 170, endPoint x: 255, endPoint y: 171, distance: 27.2
click at [255, 171] on div at bounding box center [302, 170] width 96 height 8
drag, startPoint x: 227, startPoint y: 104, endPoint x: 224, endPoint y: 103, distance: 3.9
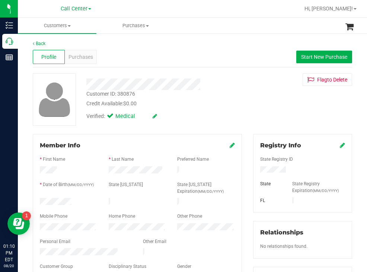
click at [227, 104] on div "Credit Available: $0.00" at bounding box center [163, 104] width 154 height 8
click at [80, 57] on span "Purchases" at bounding box center [80, 57] width 25 height 8
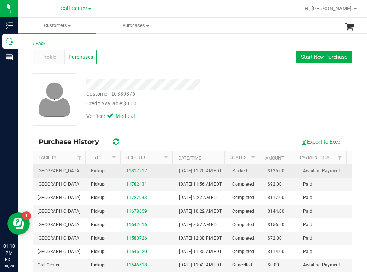
click at [139, 173] on link "11817217" at bounding box center [136, 170] width 21 height 5
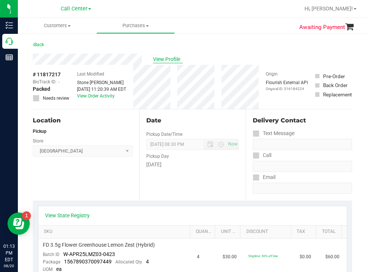
click at [170, 59] on span "View Profile" at bounding box center [168, 59] width 30 height 8
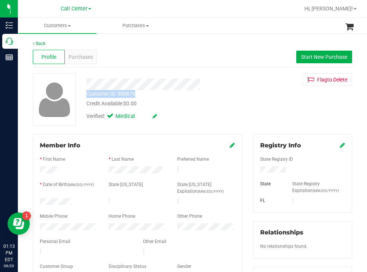
drag, startPoint x: 128, startPoint y: 96, endPoint x: 85, endPoint y: 97, distance: 42.8
click at [85, 97] on div "Customer ID: 380876 Credit Available: $0.00" at bounding box center [163, 98] width 165 height 17
copy div "Customer ID: 380876"
click at [83, 52] on div "Purchases" at bounding box center [81, 57] width 32 height 14
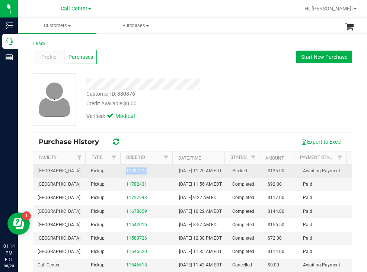
drag, startPoint x: 144, startPoint y: 173, endPoint x: 122, endPoint y: 174, distance: 22.4
click at [122, 174] on td "11817217" at bounding box center [148, 170] width 53 height 13
copy link "11817217"
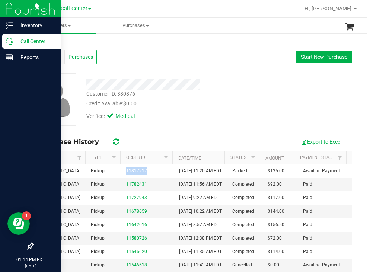
click at [28, 41] on p "Call Center" at bounding box center [35, 41] width 45 height 9
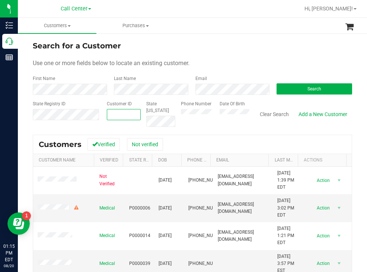
paste input "620041"
type input "620041"
click at [295, 92] on button "Search" at bounding box center [314, 88] width 76 height 11
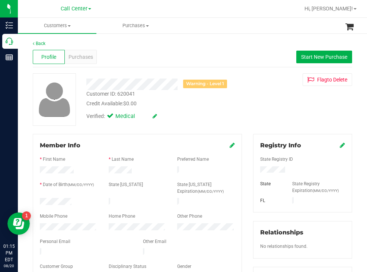
click at [41, 201] on div at bounding box center [68, 202] width 69 height 9
click at [257, 172] on div at bounding box center [302, 170] width 96 height 8
click at [249, 95] on div "Warning - Level 1 Customer ID: 620041 Credit Available: $0.00 Verified: Medical…" at bounding box center [192, 99] width 330 height 52
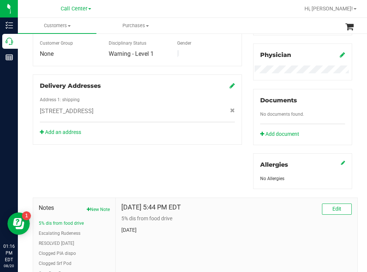
scroll to position [281, 0]
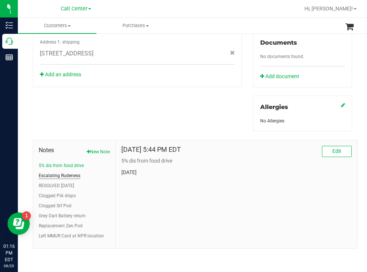
click at [77, 175] on button "Escalating Rudeness" at bounding box center [60, 175] width 42 height 7
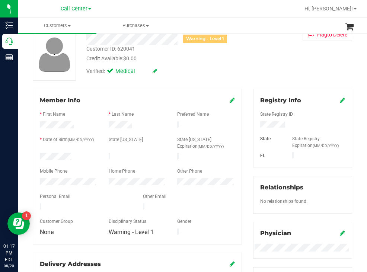
scroll to position [0, 0]
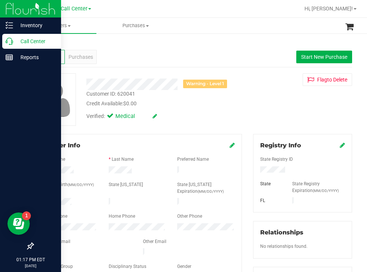
click at [29, 41] on p "Call Center" at bounding box center [35, 41] width 45 height 9
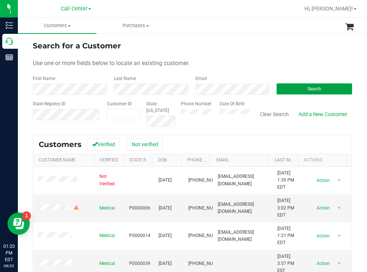
click at [286, 91] on button "Search" at bounding box center [314, 88] width 76 height 11
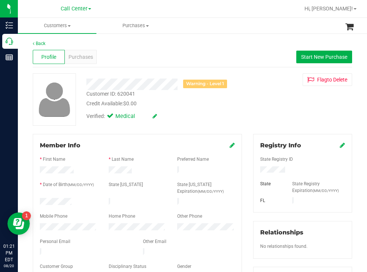
click at [41, 199] on div at bounding box center [68, 202] width 69 height 9
drag, startPoint x: 289, startPoint y: 169, endPoint x: 252, endPoint y: 171, distance: 37.6
click at [254, 171] on div at bounding box center [302, 170] width 96 height 8
click at [244, 113] on div "Warning - Level 1 Customer ID: 620041 Credit Available: $0.00 Verified: Medical…" at bounding box center [192, 99] width 330 height 52
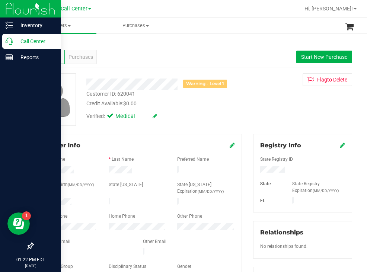
click at [26, 40] on p "Call Center" at bounding box center [35, 41] width 45 height 9
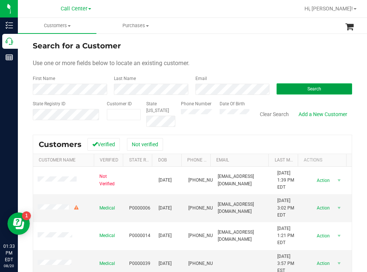
click at [277, 91] on button "Search" at bounding box center [314, 88] width 76 height 11
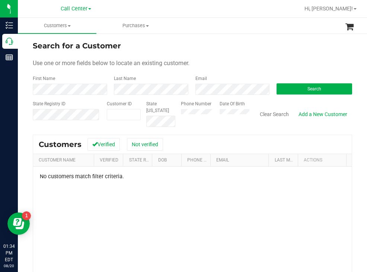
click at [236, 48] on div "Search for a Customer" at bounding box center [192, 45] width 319 height 11
click at [283, 85] on button "Search" at bounding box center [314, 88] width 76 height 11
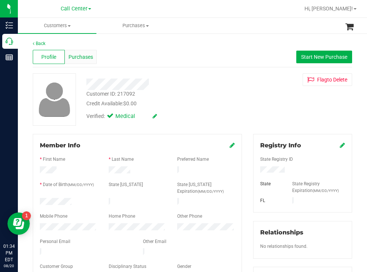
click at [89, 59] on span "Purchases" at bounding box center [80, 57] width 25 height 8
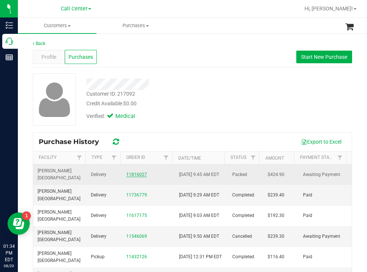
click at [135, 175] on link "11816027" at bounding box center [136, 174] width 21 height 5
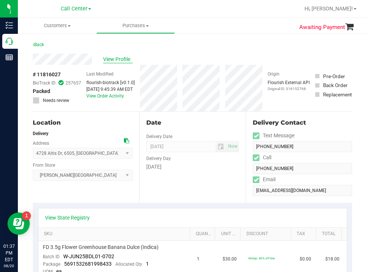
click at [126, 60] on span "View Profile" at bounding box center [118, 59] width 30 height 8
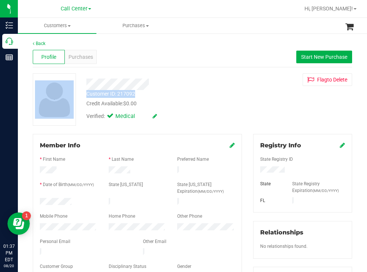
drag, startPoint x: 140, startPoint y: 92, endPoint x: 80, endPoint y: 97, distance: 60.2
click at [80, 97] on div "Customer ID: 217092 Credit Available: $0.00 Verified: Medical Flag to [GEOGRAPH…" at bounding box center [192, 99] width 330 height 52
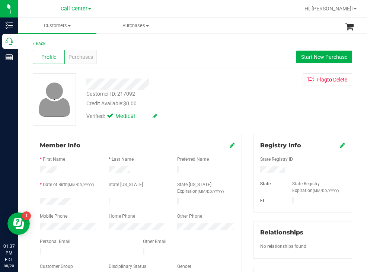
click at [160, 93] on div "Customer ID: 217092 Credit Available: $0.00" at bounding box center [163, 98] width 165 height 17
drag, startPoint x: 141, startPoint y: 92, endPoint x: 86, endPoint y: 95, distance: 55.2
click at [86, 95] on div "Customer ID: 217092 Credit Available: $0.00" at bounding box center [163, 98] width 165 height 17
copy div "Customer ID: 217092"
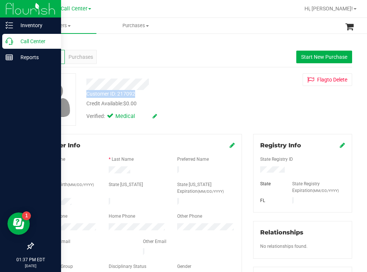
click at [35, 41] on p "Call Center" at bounding box center [35, 41] width 45 height 9
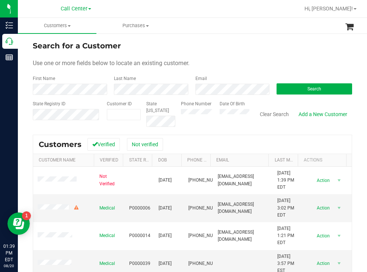
click at [235, 50] on div "Search for a Customer" at bounding box center [192, 45] width 319 height 11
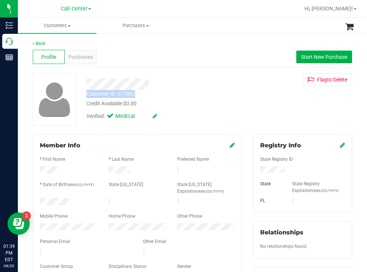
drag, startPoint x: 141, startPoint y: 94, endPoint x: 85, endPoint y: 96, distance: 56.6
click at [85, 96] on div "Customer ID: 217092 Credit Available: $0.00" at bounding box center [163, 98] width 165 height 17
copy div "Customer ID: 217092"
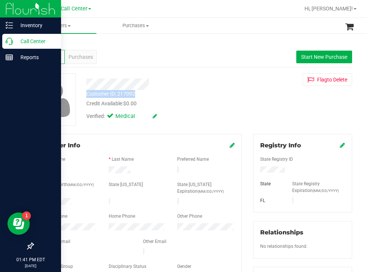
click at [28, 41] on p "Call Center" at bounding box center [35, 41] width 45 height 9
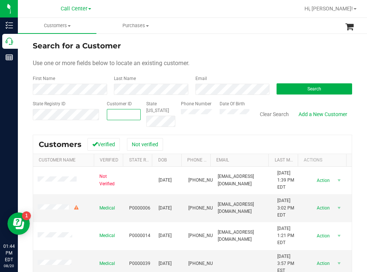
paste input "380651"
type input "380651"
click at [309, 85] on button "Search" at bounding box center [314, 88] width 76 height 11
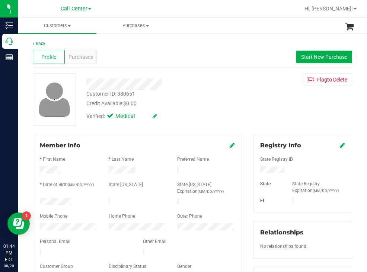
click at [41, 198] on div at bounding box center [68, 202] width 69 height 9
drag, startPoint x: 297, startPoint y: 169, endPoint x: 254, endPoint y: 168, distance: 42.4
click at [254, 168] on div at bounding box center [302, 170] width 96 height 8
click at [82, 56] on span "Purchases" at bounding box center [80, 57] width 25 height 8
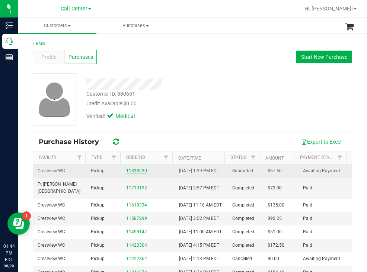
click at [132, 173] on link "11818230" at bounding box center [136, 170] width 21 height 5
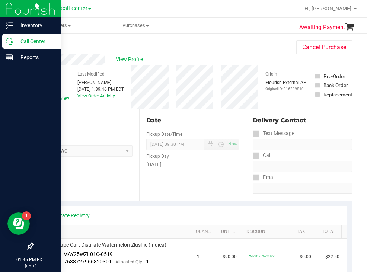
click at [35, 38] on p "Call Center" at bounding box center [35, 41] width 45 height 9
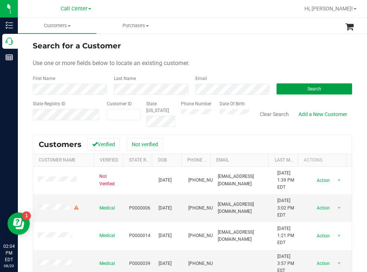
click at [276, 89] on button "Search" at bounding box center [314, 88] width 76 height 11
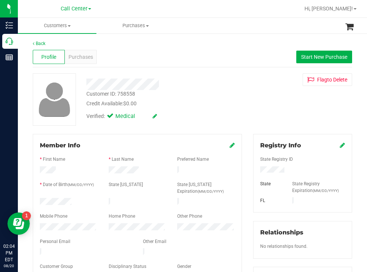
drag, startPoint x: 81, startPoint y: 198, endPoint x: 33, endPoint y: 198, distance: 48.4
click at [33, 198] on div "Member Info * First Name * Last Name Preferred Name * Date of Birth (MM/DD/YYYY…" at bounding box center [137, 212] width 209 height 156
drag, startPoint x: 286, startPoint y: 169, endPoint x: 250, endPoint y: 170, distance: 36.1
click at [253, 170] on div "Registry Info State Registry ID State State Registry Expiration (MM/DD/YYYY) [G…" at bounding box center [302, 173] width 99 height 79
drag, startPoint x: 266, startPoint y: 103, endPoint x: 231, endPoint y: 80, distance: 42.0
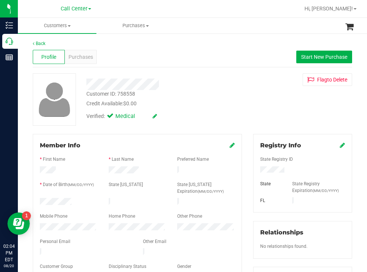
click at [260, 99] on div "Customer ID: 758558 Credit Available: $0.00 Verified: Medical Flag to [GEOGRAPH…" at bounding box center [192, 99] width 330 height 52
click at [76, 55] on span "Purchases" at bounding box center [80, 57] width 25 height 8
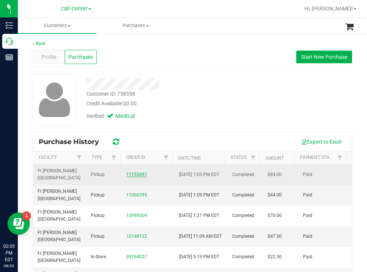
click at [137, 175] on link "11155497" at bounding box center [136, 174] width 21 height 5
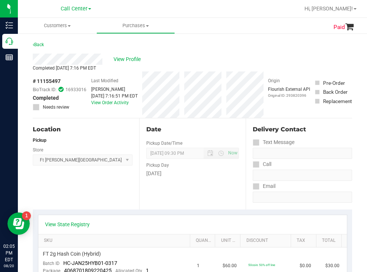
click at [195, 49] on div "Back" at bounding box center [192, 46] width 319 height 13
click at [219, 51] on div "Back" at bounding box center [192, 46] width 319 height 13
click at [42, 43] on link "Back" at bounding box center [38, 44] width 11 height 5
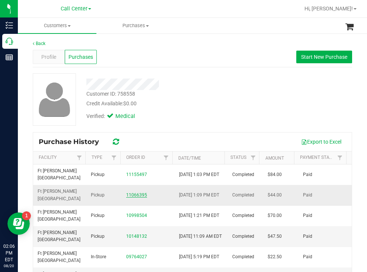
click at [134, 195] on link "11066395" at bounding box center [136, 194] width 21 height 5
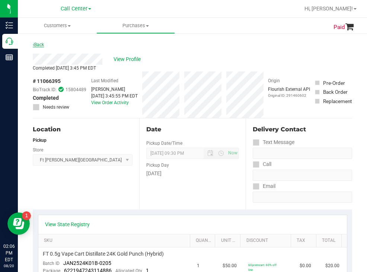
click at [41, 43] on link "Back" at bounding box center [38, 44] width 11 height 5
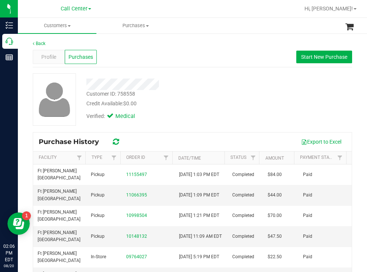
scroll to position [37, 0]
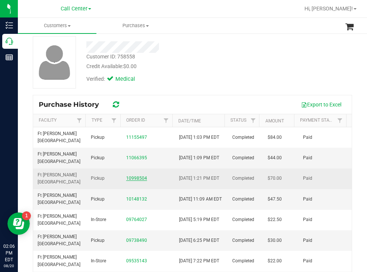
click at [134, 179] on link "10998504" at bounding box center [136, 178] width 21 height 5
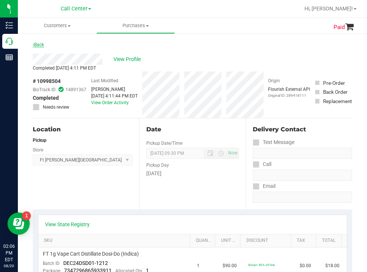
click at [41, 44] on link "Back" at bounding box center [38, 44] width 11 height 5
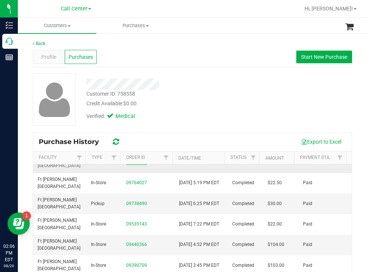
scroll to position [74, 0]
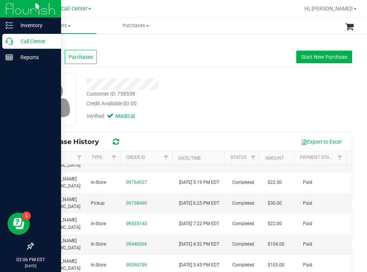
click at [43, 41] on p "Call Center" at bounding box center [35, 41] width 45 height 9
